Goal: Task Accomplishment & Management: Complete application form

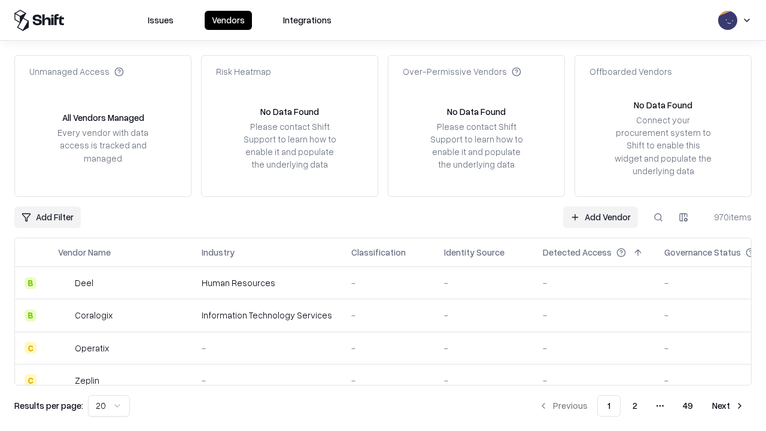
click at [600, 216] on link "Add Vendor" at bounding box center [600, 217] width 75 height 22
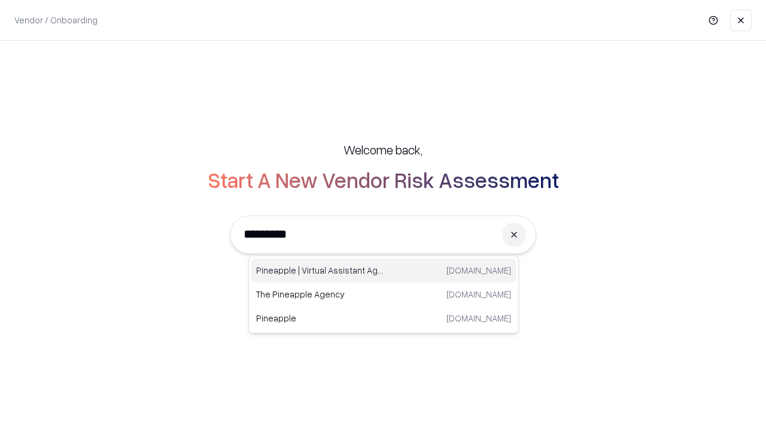
click at [383, 270] on div "Pineapple | Virtual Assistant Agency trypineapple.com" at bounding box center [383, 270] width 264 height 24
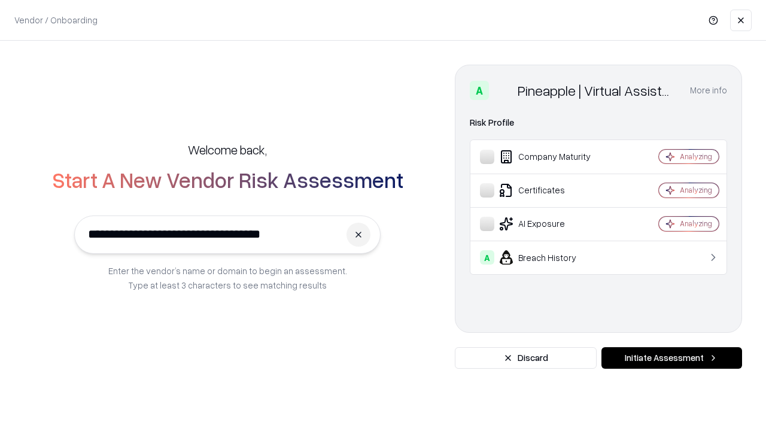
type input "**********"
click at [671, 358] on button "Initiate Assessment" at bounding box center [671, 358] width 141 height 22
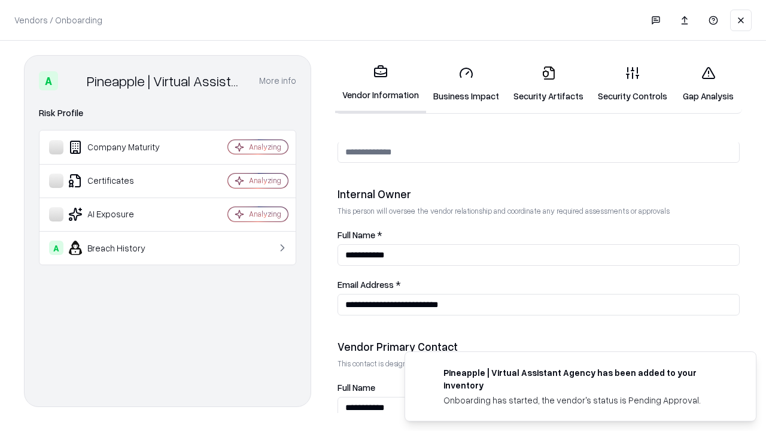
scroll to position [620, 0]
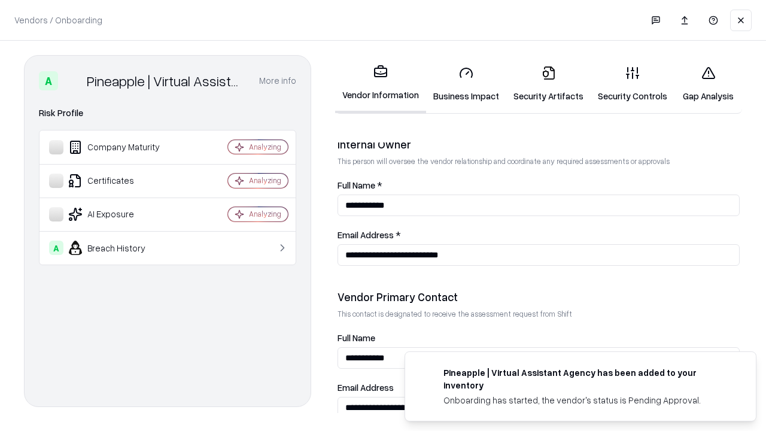
click at [466, 84] on link "Business Impact" at bounding box center [466, 84] width 80 height 56
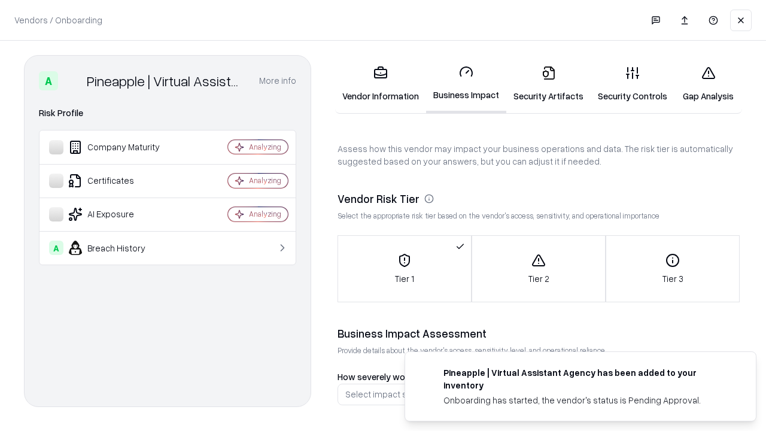
click at [548, 84] on link "Security Artifacts" at bounding box center [548, 84] width 84 height 56
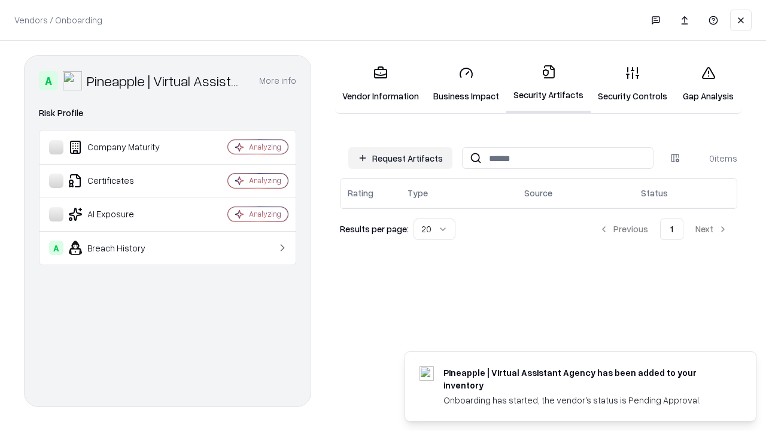
click at [400, 158] on button "Request Artifacts" at bounding box center [400, 158] width 104 height 22
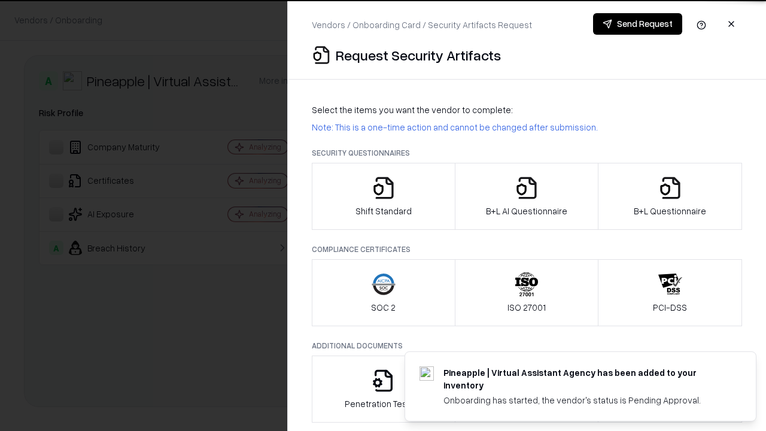
click at [383, 196] on icon "button" at bounding box center [383, 188] width 24 height 24
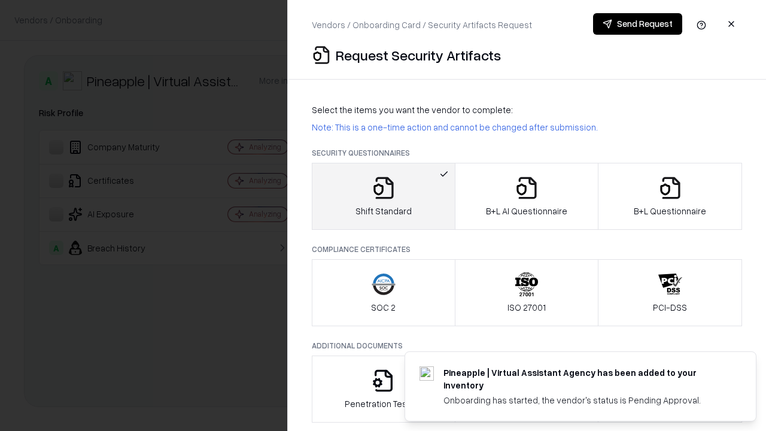
click at [637, 24] on button "Send Request" at bounding box center [637, 24] width 89 height 22
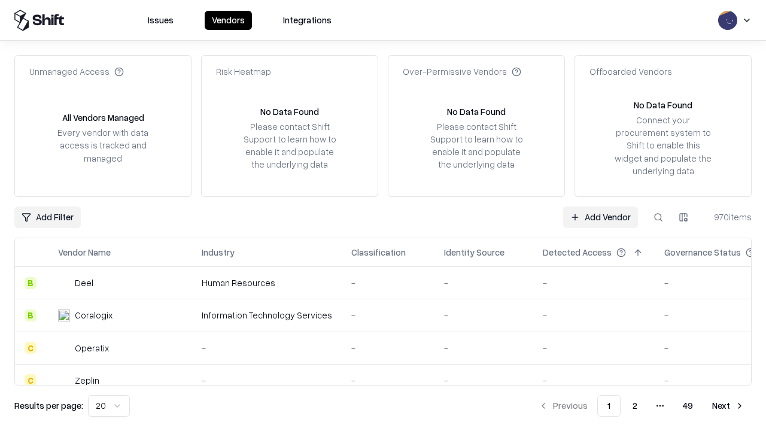
click at [658, 216] on button at bounding box center [658, 217] width 22 height 22
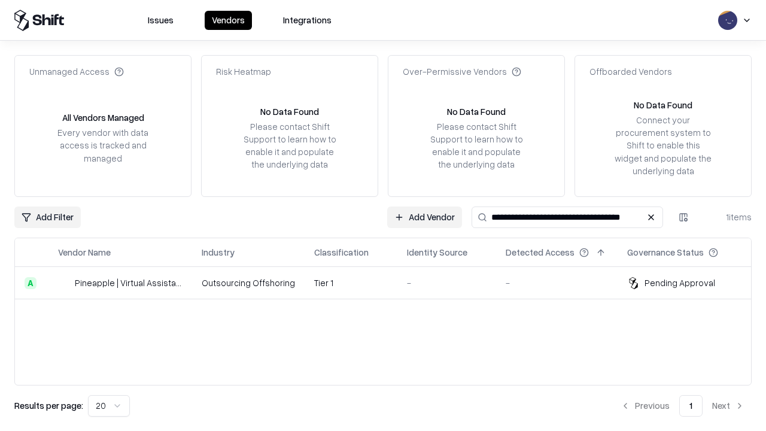
type input "**********"
click at [390, 282] on td "Tier 1" at bounding box center [350, 283] width 93 height 32
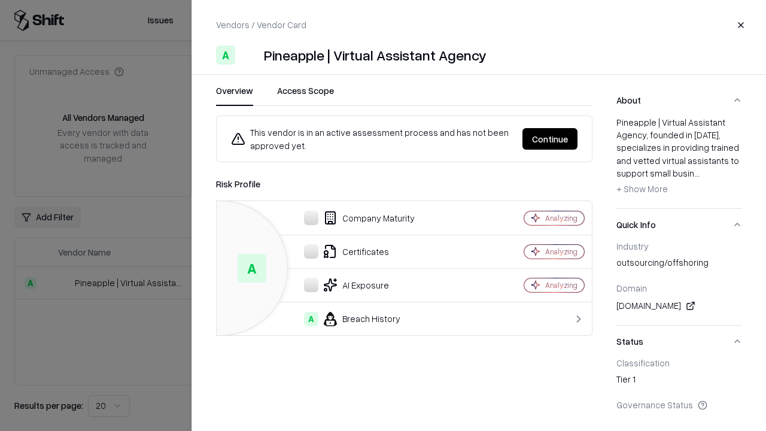
click at [550, 139] on button "Continue" at bounding box center [549, 139] width 55 height 22
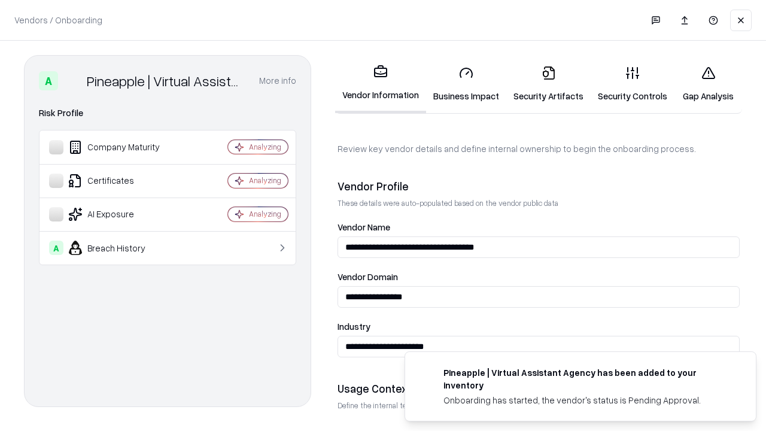
click at [548, 84] on link "Security Artifacts" at bounding box center [548, 84] width 84 height 56
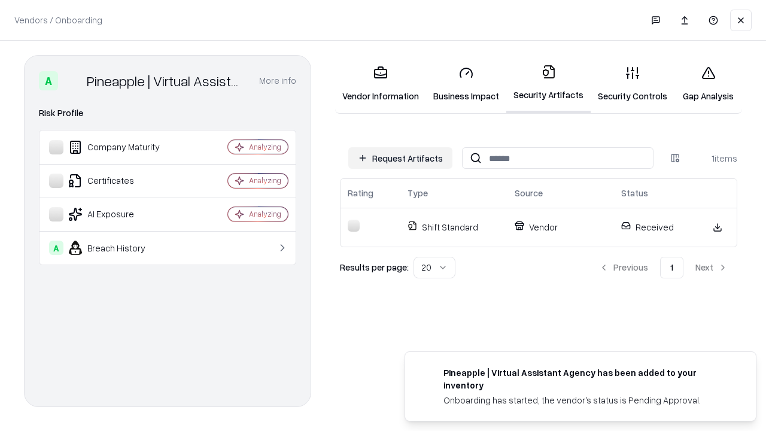
click at [632, 84] on link "Security Controls" at bounding box center [632, 84] width 84 height 56
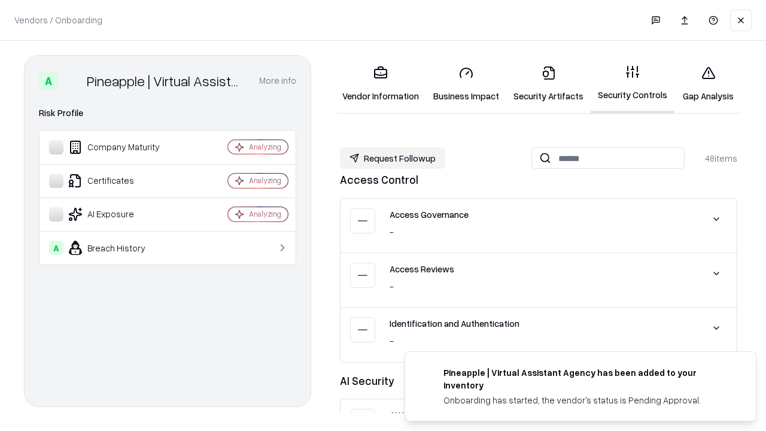
click at [392, 158] on button "Request Followup" at bounding box center [392, 158] width 105 height 22
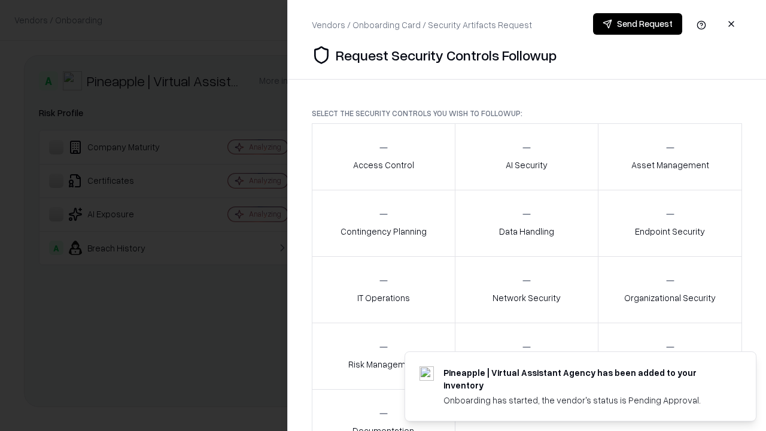
click at [383, 157] on div "Access Control" at bounding box center [383, 156] width 61 height 29
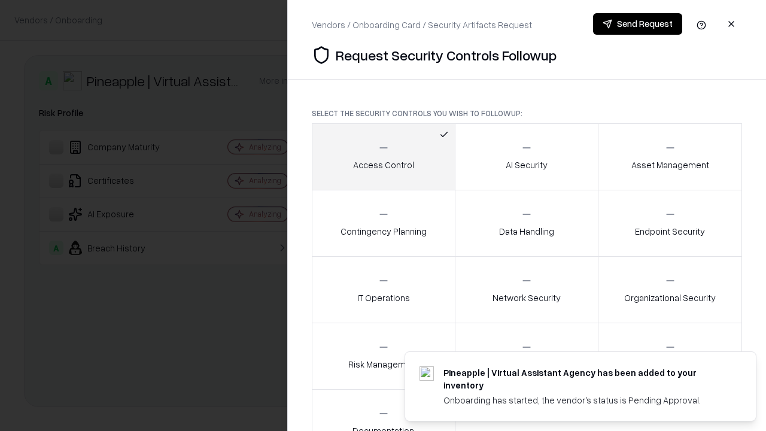
click at [637, 24] on button "Send Request" at bounding box center [637, 24] width 89 height 22
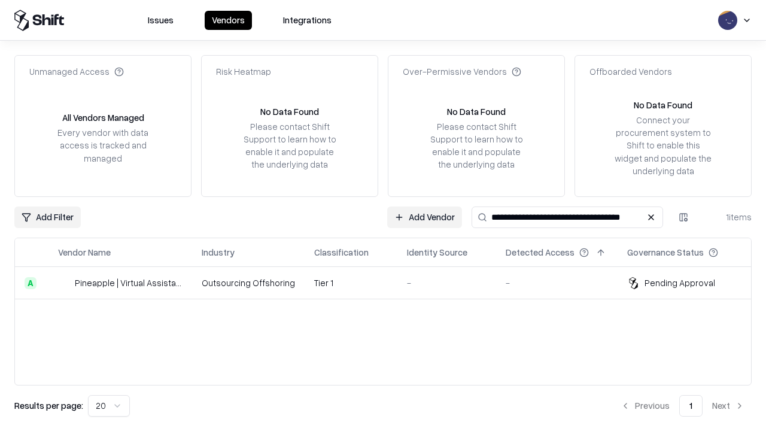
type input "**********"
click at [390, 282] on td "Tier 1" at bounding box center [350, 283] width 93 height 32
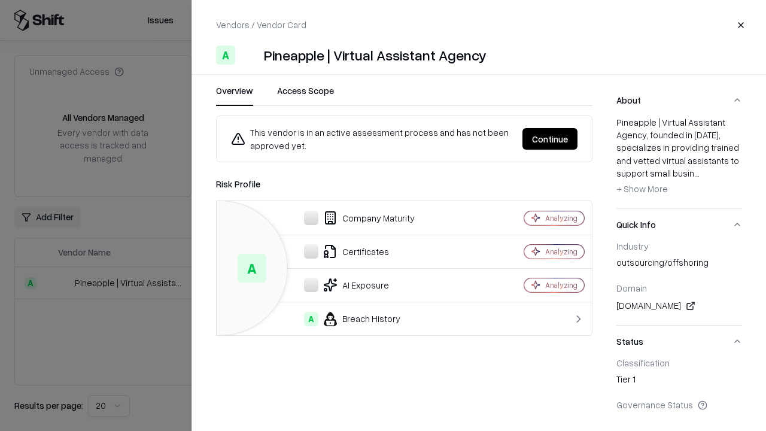
click at [550, 139] on button "Continue" at bounding box center [549, 139] width 55 height 22
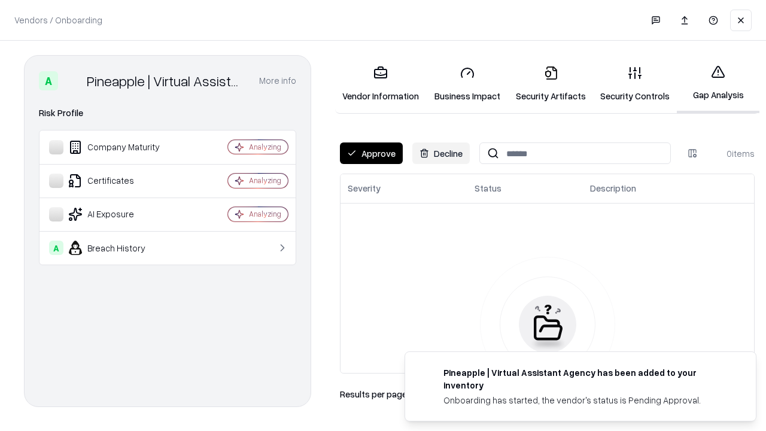
click at [371, 153] on button "Approve" at bounding box center [371, 153] width 63 height 22
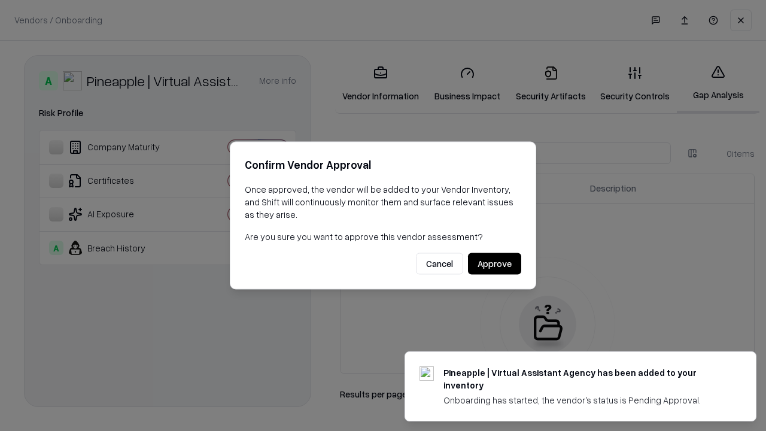
click at [494, 263] on button "Approve" at bounding box center [494, 264] width 53 height 22
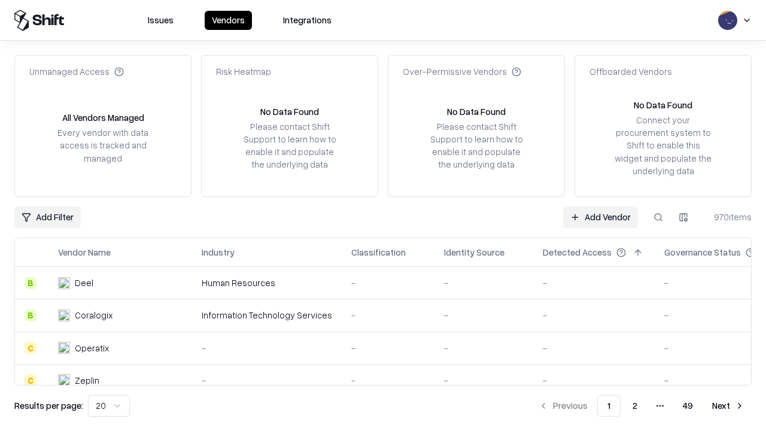
type input "**********"
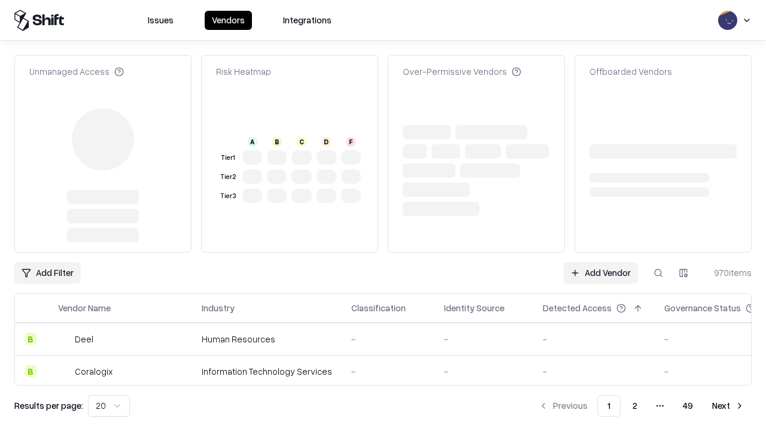
click at [600, 262] on link "Add Vendor" at bounding box center [600, 273] width 75 height 22
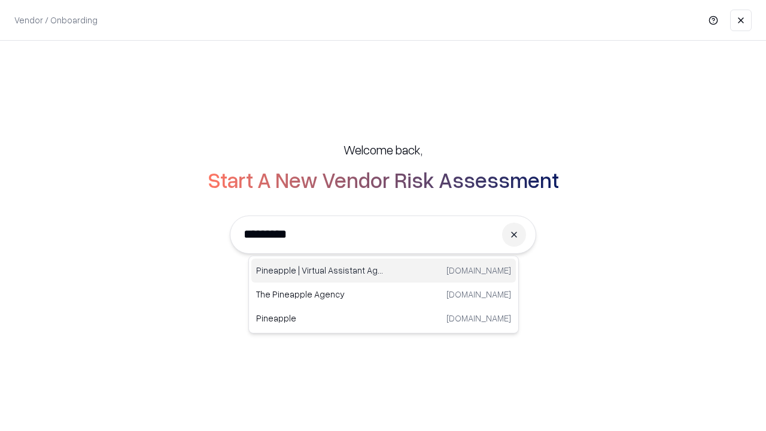
click at [383, 270] on div "Pineapple | Virtual Assistant Agency trypineapple.com" at bounding box center [383, 270] width 264 height 24
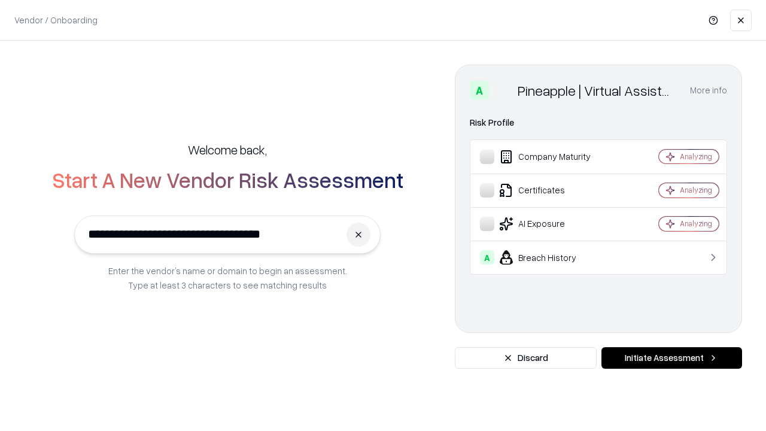
type input "**********"
click at [671, 358] on button "Initiate Assessment" at bounding box center [671, 358] width 141 height 22
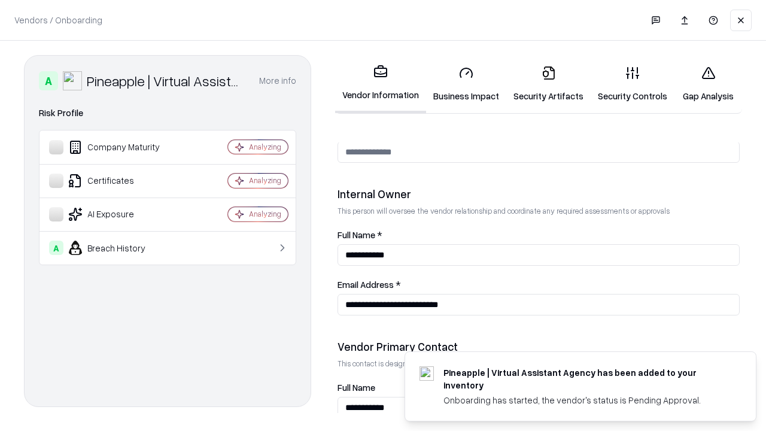
scroll to position [620, 0]
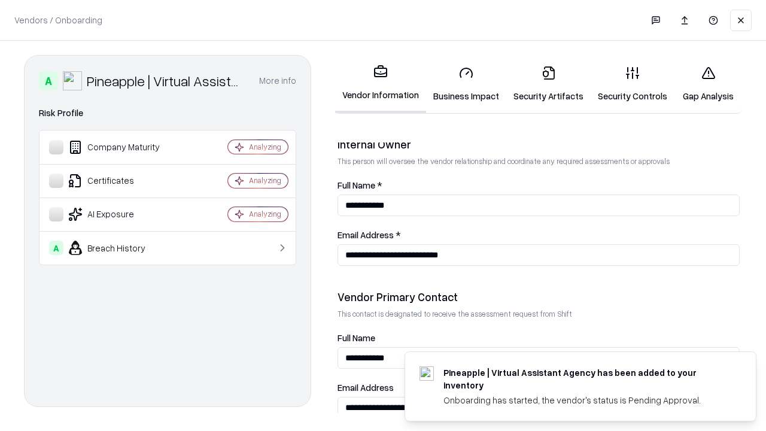
click at [708, 84] on link "Gap Analysis" at bounding box center [708, 84] width 68 height 56
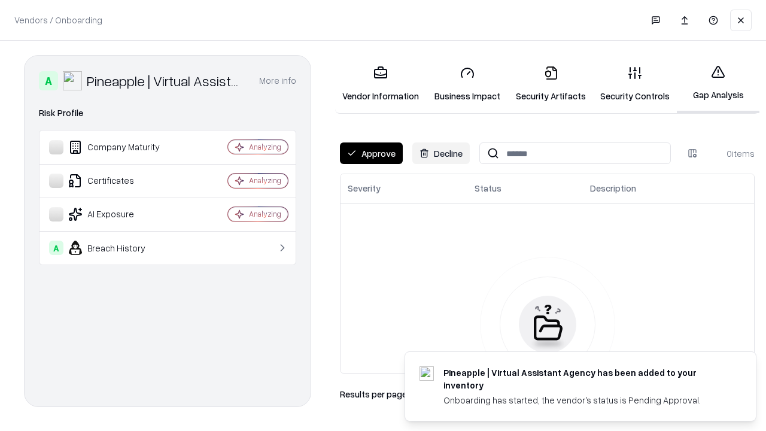
click at [371, 153] on button "Approve" at bounding box center [371, 153] width 63 height 22
